Goal: Transaction & Acquisition: Purchase product/service

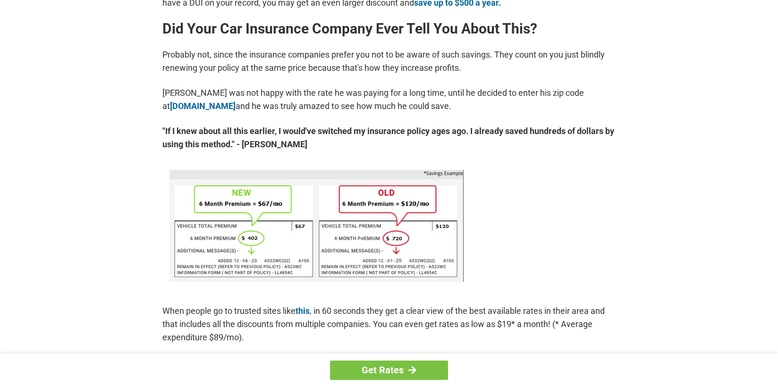
scroll to position [467, 0]
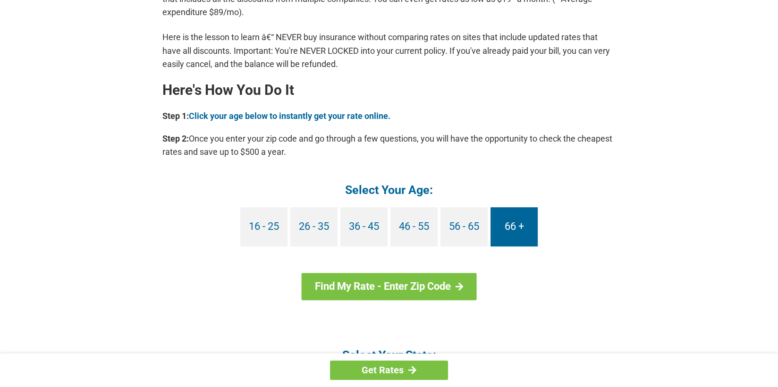
click at [526, 220] on link "66 +" at bounding box center [514, 226] width 47 height 39
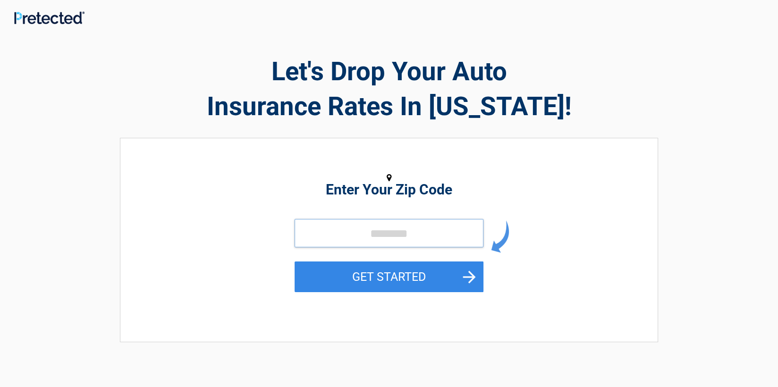
click at [394, 241] on input "tel" at bounding box center [389, 233] width 189 height 28
type input "*****"
click at [406, 236] on input "*****" at bounding box center [389, 233] width 189 height 28
click at [473, 275] on button "GET STARTED" at bounding box center [389, 277] width 189 height 31
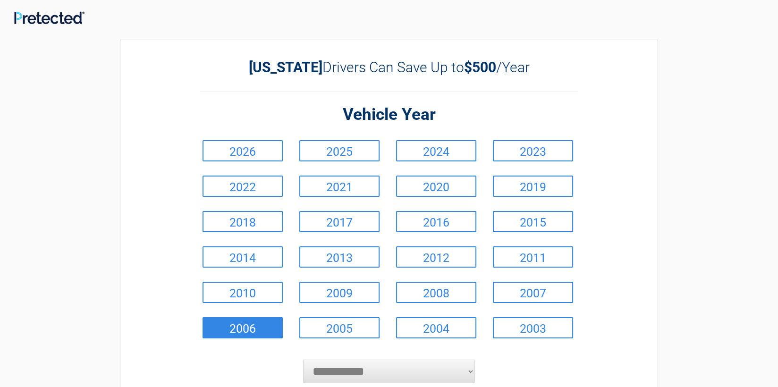
click at [255, 324] on link "2006" at bounding box center [243, 327] width 80 height 21
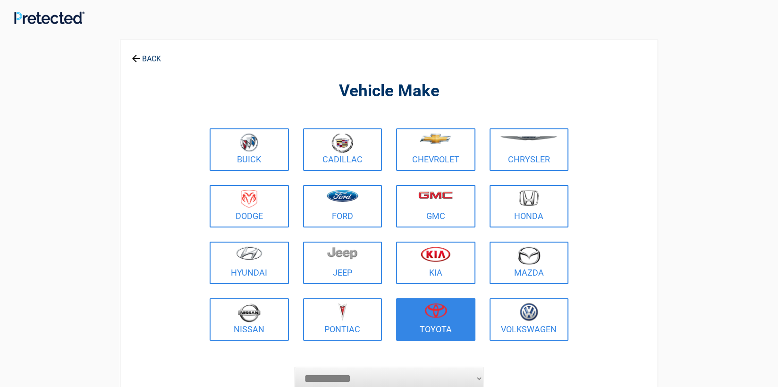
click at [424, 320] on figure at bounding box center [436, 313] width 68 height 21
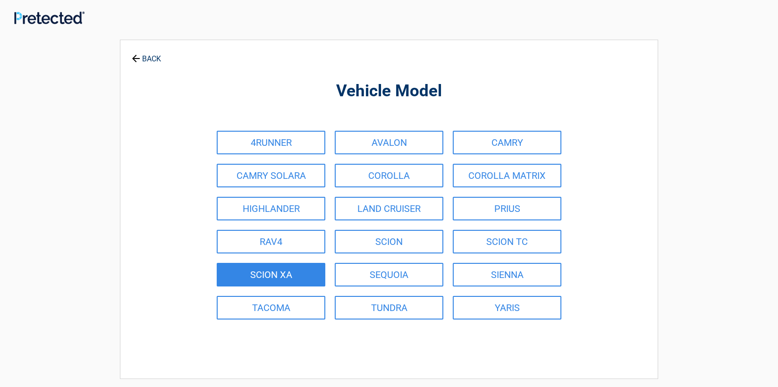
drag, startPoint x: 490, startPoint y: 273, endPoint x: 463, endPoint y: 286, distance: 29.8
click at [492, 274] on link "SIENNA" at bounding box center [507, 275] width 109 height 24
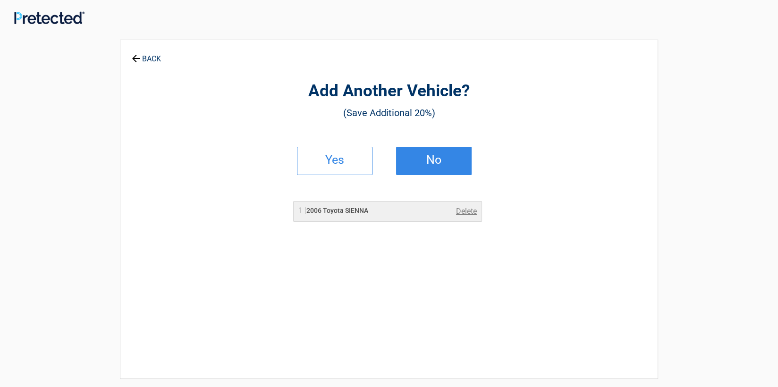
click at [431, 161] on h2 "No" at bounding box center [434, 160] width 56 height 7
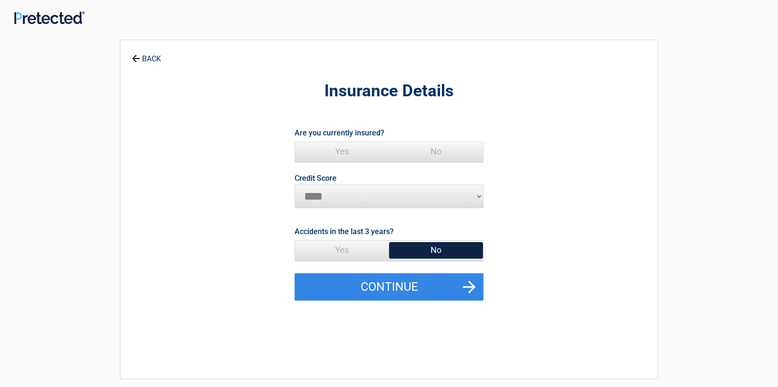
drag, startPoint x: 348, startPoint y: 147, endPoint x: 353, endPoint y: 147, distance: 4.7
click at [353, 147] on span "Yes" at bounding box center [342, 151] width 94 height 19
